Goal: Task Accomplishment & Management: Use online tool/utility

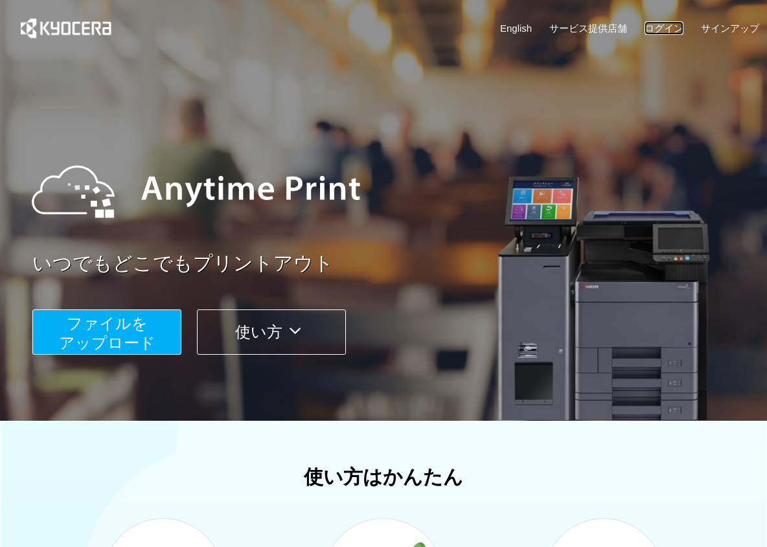
click at [671, 27] on link "ログイン" at bounding box center [663, 28] width 39 height 14
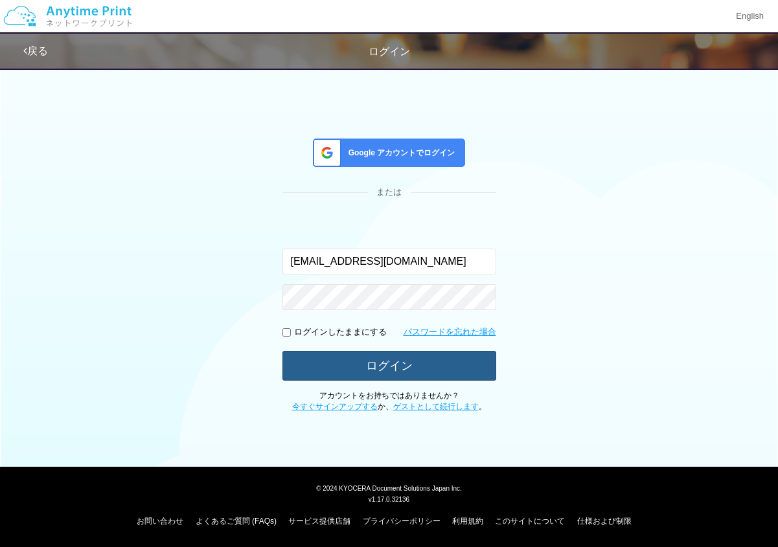
type input "[EMAIL_ADDRESS][DOMAIN_NAME]"
click at [358, 362] on button "ログイン" at bounding box center [389, 365] width 214 height 28
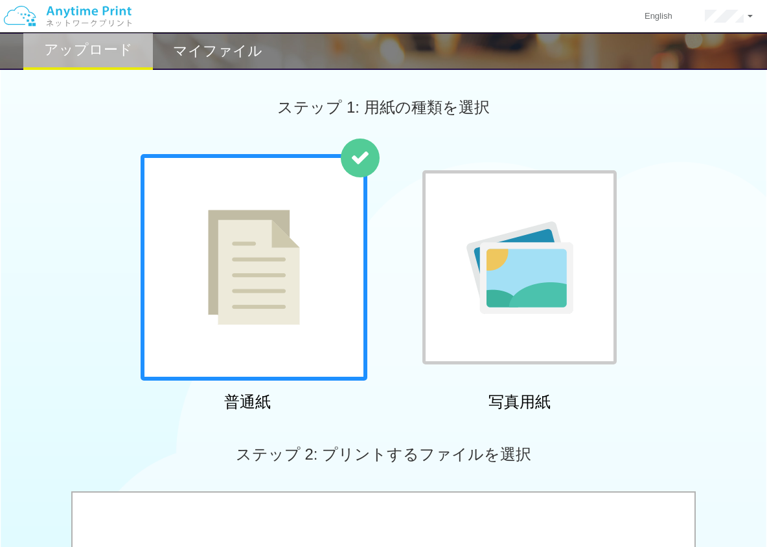
click at [74, 317] on div "普通紙 写真用紙" at bounding box center [383, 285] width 767 height 263
click at [474, 295] on img at bounding box center [519, 268] width 107 height 93
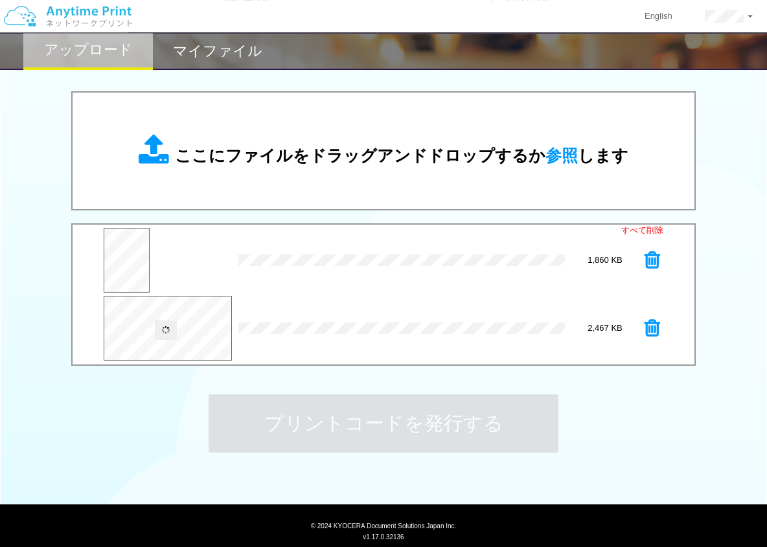
scroll to position [438, 0]
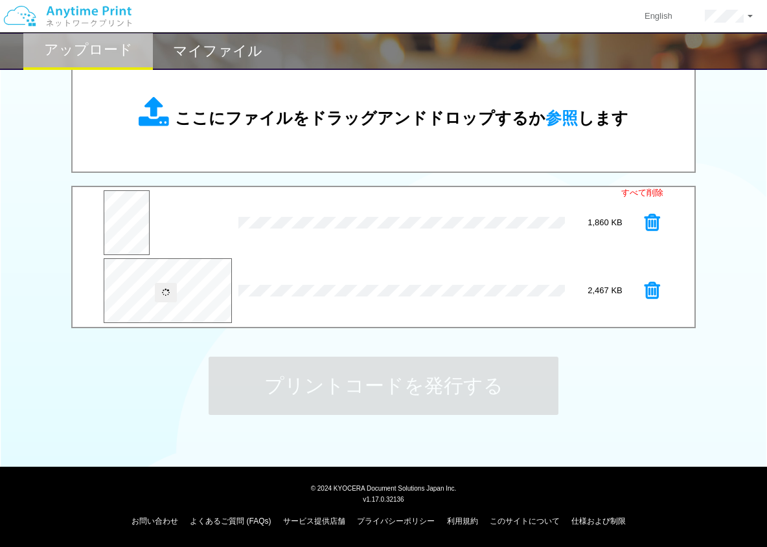
click at [650, 291] on icon at bounding box center [652, 290] width 16 height 19
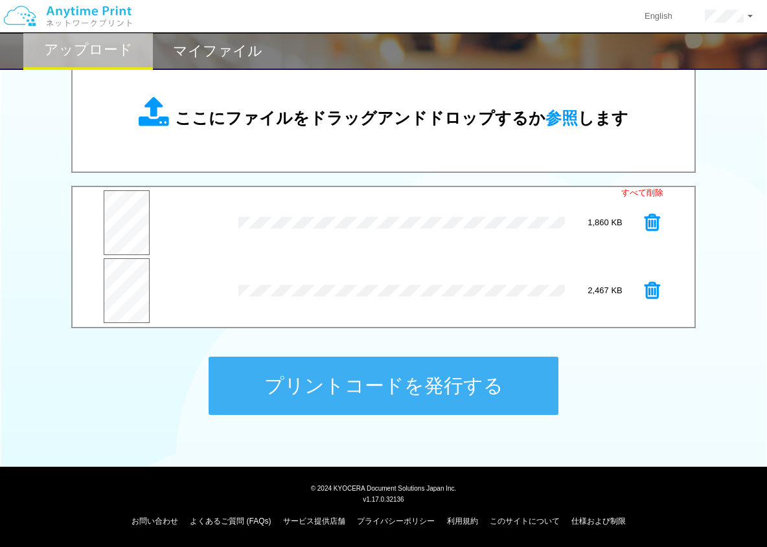
click at [371, 389] on button "プリントコードを発行する" at bounding box center [384, 386] width 350 height 58
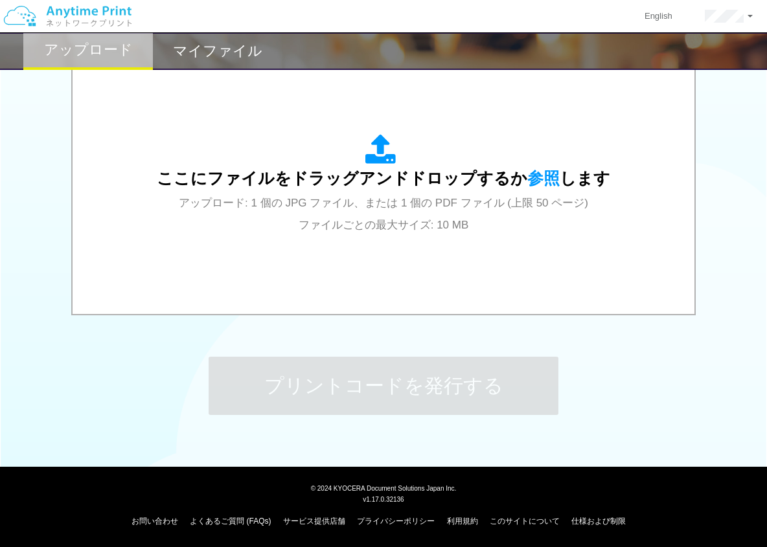
scroll to position [0, 0]
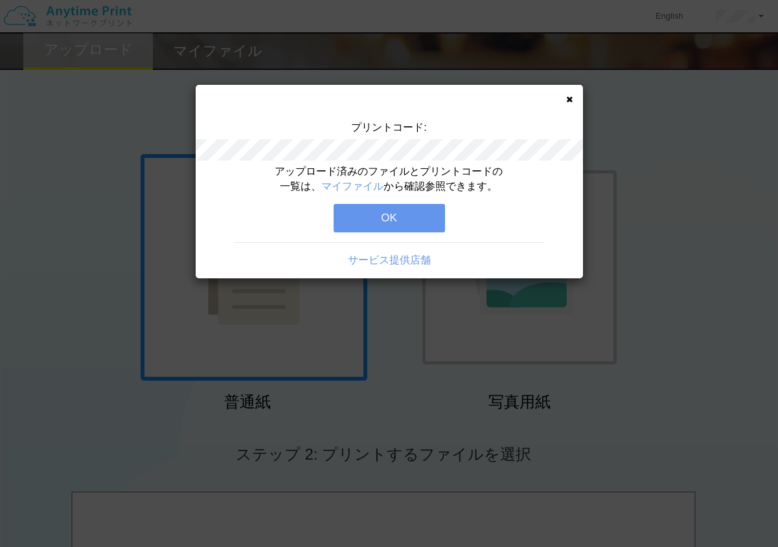
click at [368, 216] on button "OK" at bounding box center [389, 218] width 111 height 28
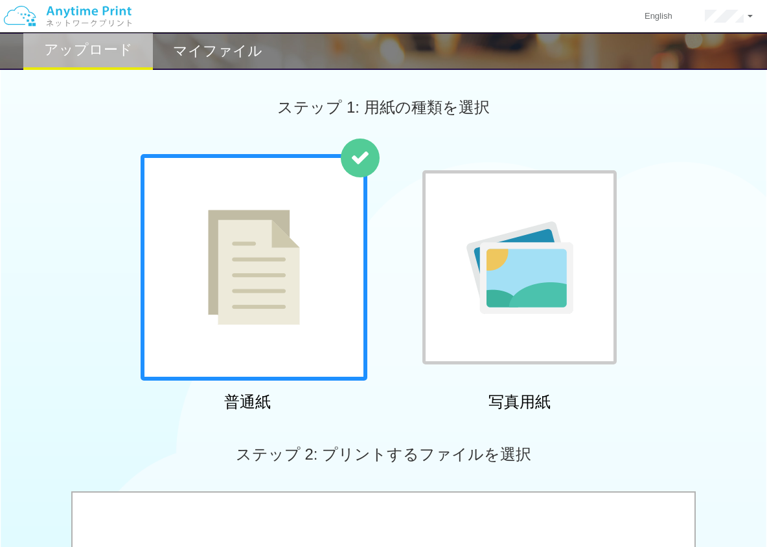
click at [218, 49] on h2 "マイファイル" at bounding box center [217, 51] width 89 height 16
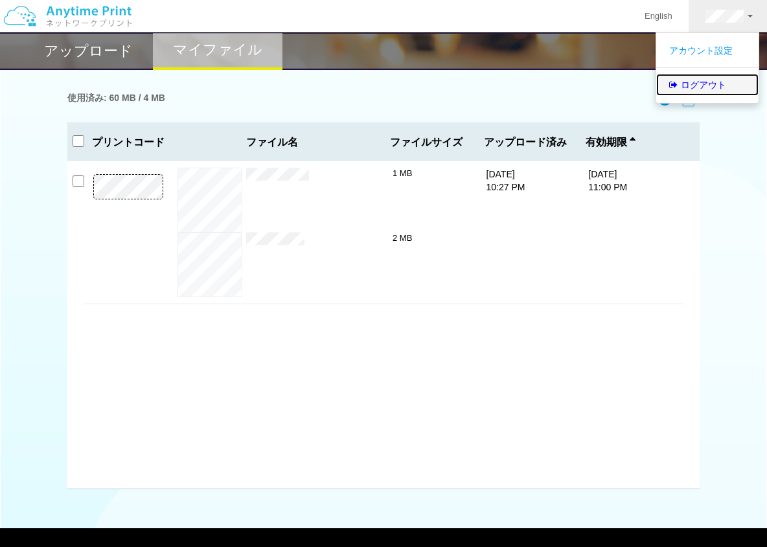
click at [710, 84] on link "ログアウト" at bounding box center [707, 85] width 102 height 22
